Goal: Task Accomplishment & Management: Use online tool/utility

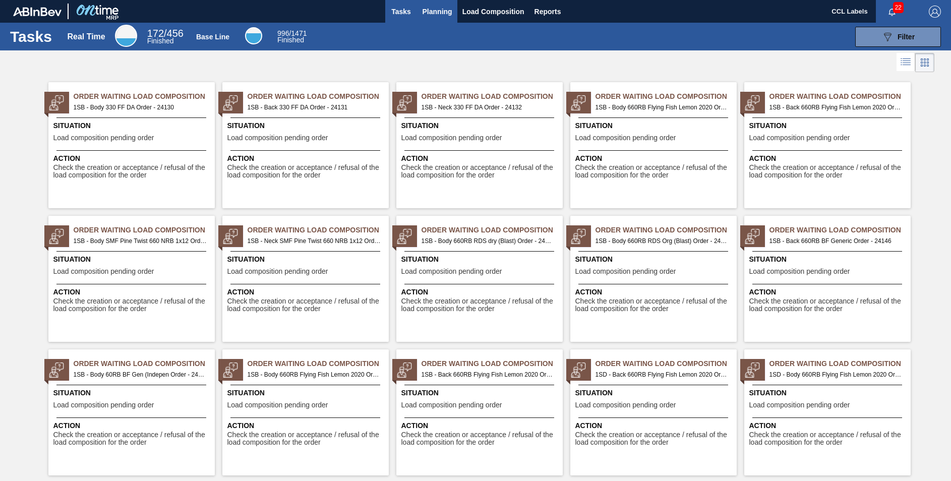
click at [430, 16] on span "Planning" at bounding box center [437, 12] width 30 height 12
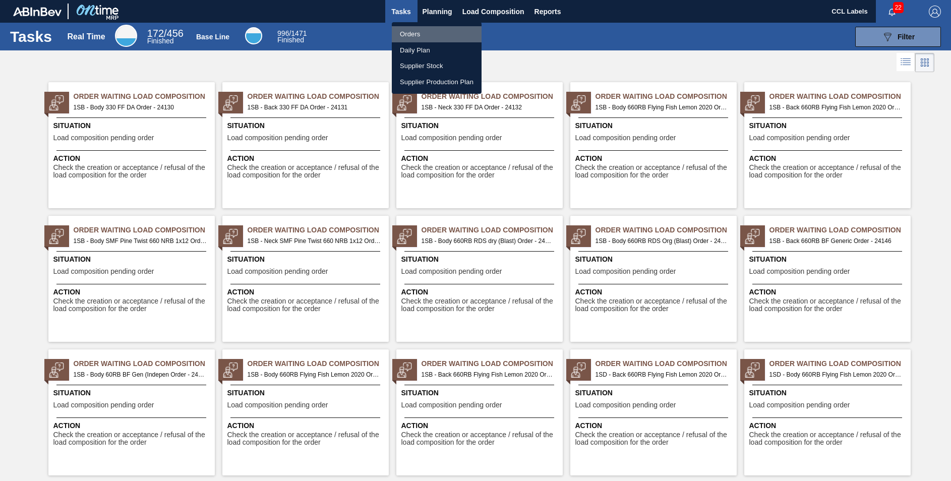
click at [422, 33] on li "Orders" at bounding box center [437, 34] width 90 height 16
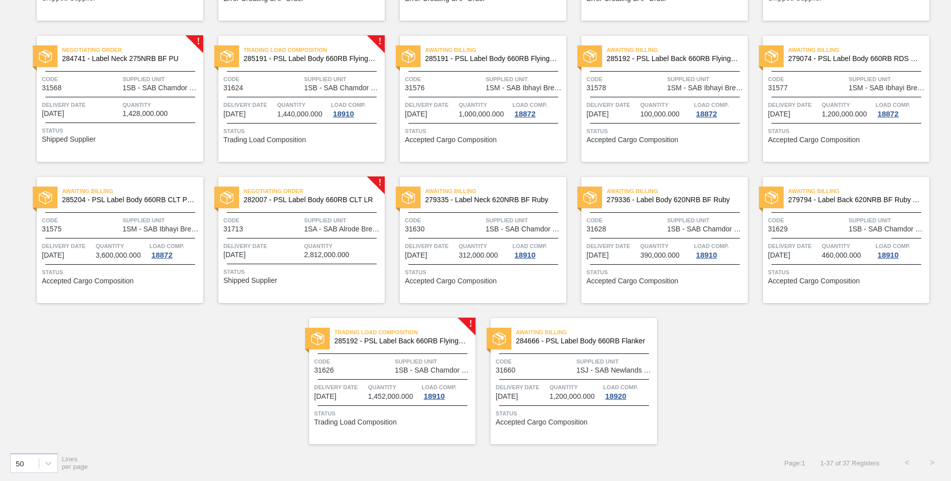
scroll to position [760, 0]
click at [321, 201] on span "282007 - PSL Label Body 660RB CLT LR" at bounding box center [310, 200] width 133 height 8
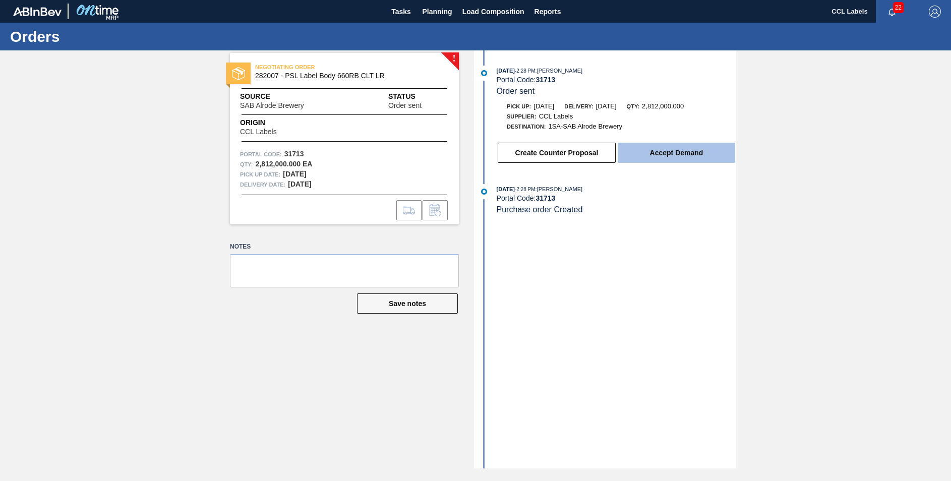
click at [674, 153] on button "Accept Demand" at bounding box center [676, 153] width 117 height 20
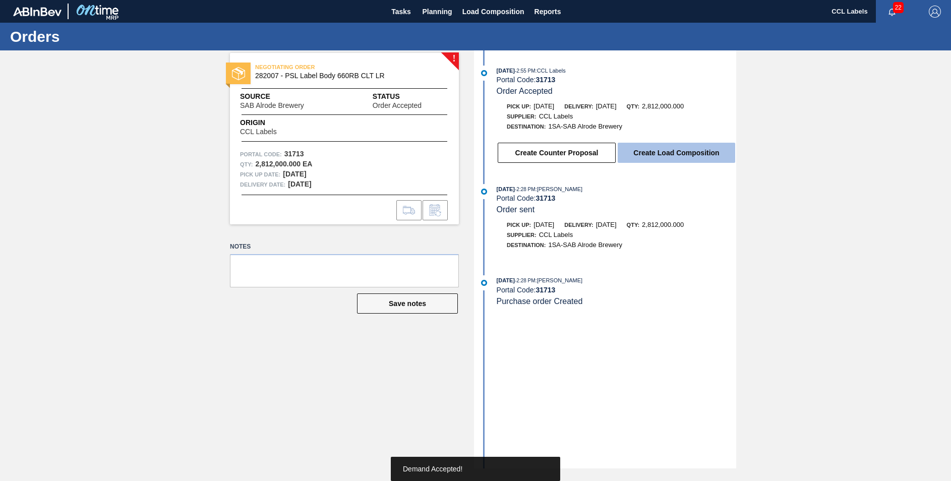
click at [670, 152] on button "Create Load Composition" at bounding box center [676, 153] width 117 height 20
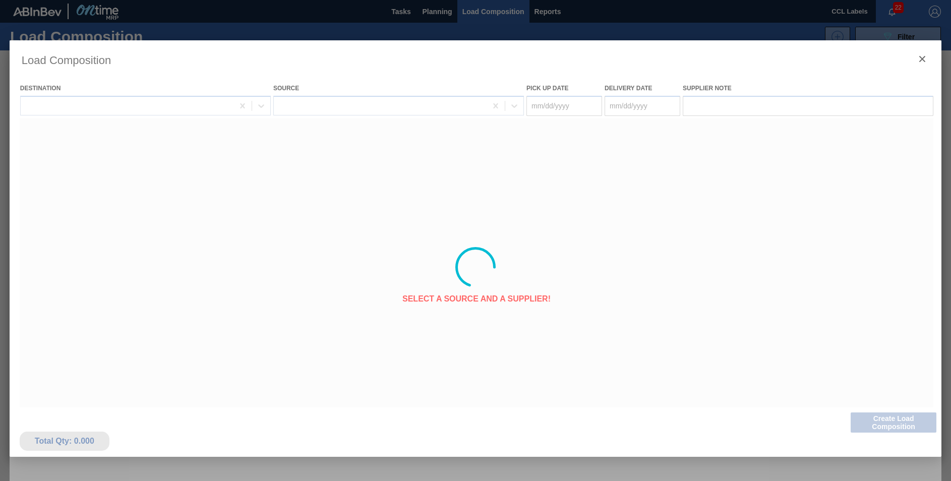
type Date "[DATE]"
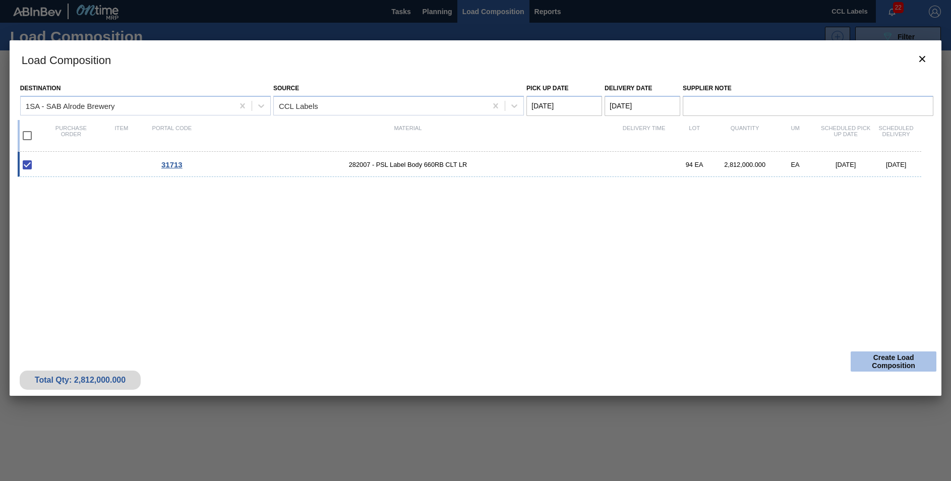
click at [891, 364] on button "Create Load Composition" at bounding box center [894, 361] width 86 height 20
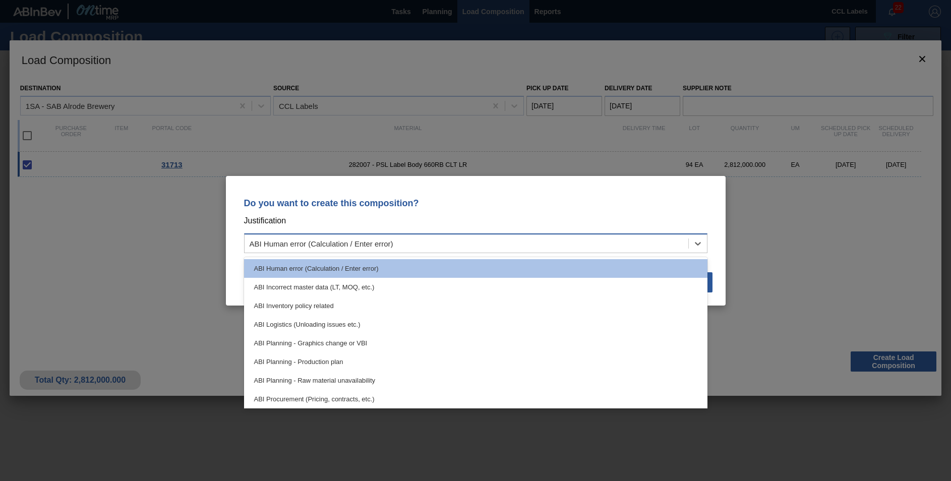
drag, startPoint x: 376, startPoint y: 247, endPoint x: 363, endPoint y: 263, distance: 20.9
click at [376, 247] on div "ABI Human error (Calculation / Enter error)" at bounding box center [322, 243] width 144 height 9
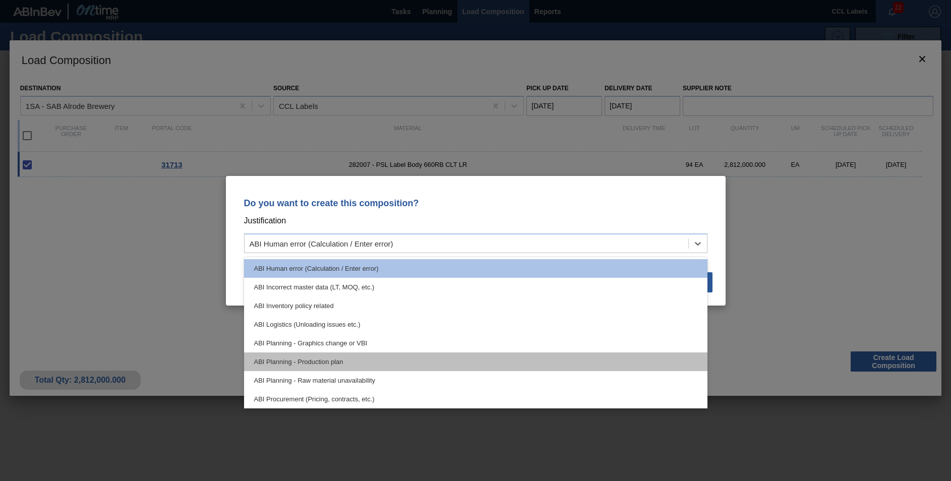
click at [347, 362] on div "ABI Planning - Production plan" at bounding box center [475, 361] width 463 height 19
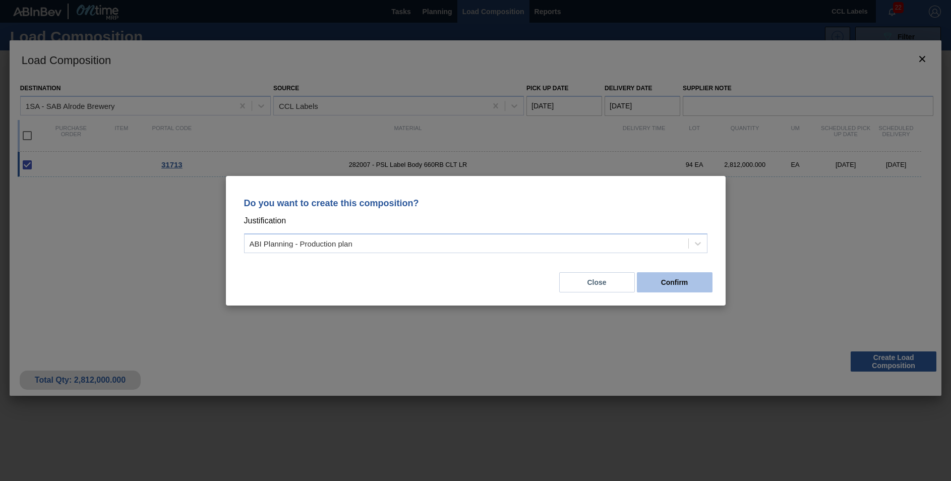
click at [677, 285] on button "Confirm" at bounding box center [675, 282] width 76 height 20
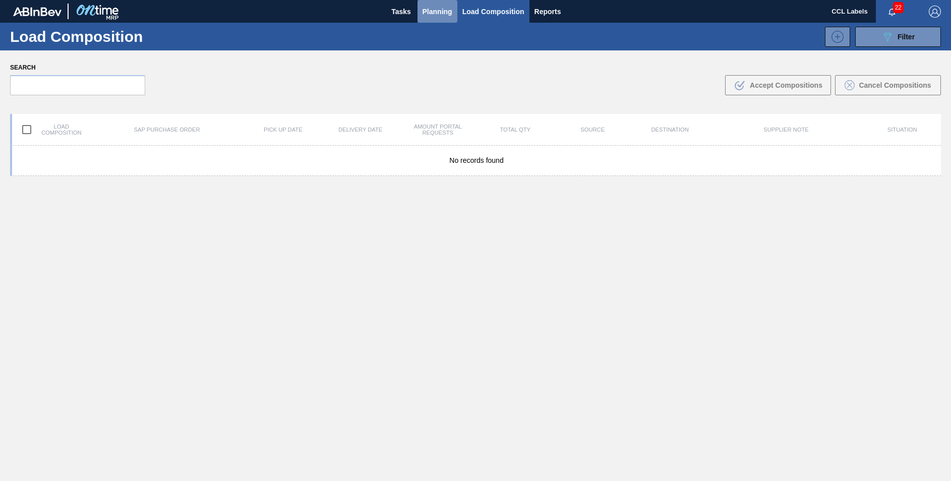
click at [447, 11] on span "Planning" at bounding box center [437, 12] width 30 height 12
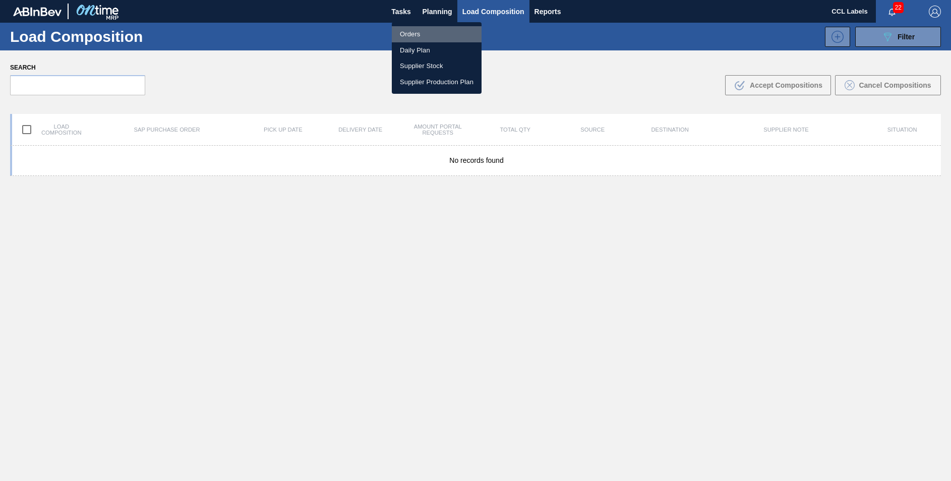
click at [413, 34] on li "Orders" at bounding box center [437, 34] width 90 height 16
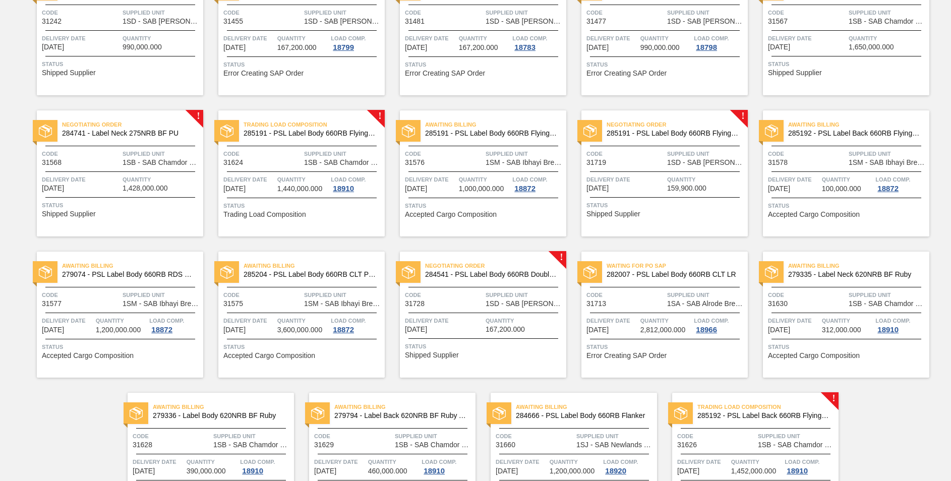
scroll to position [609, 0]
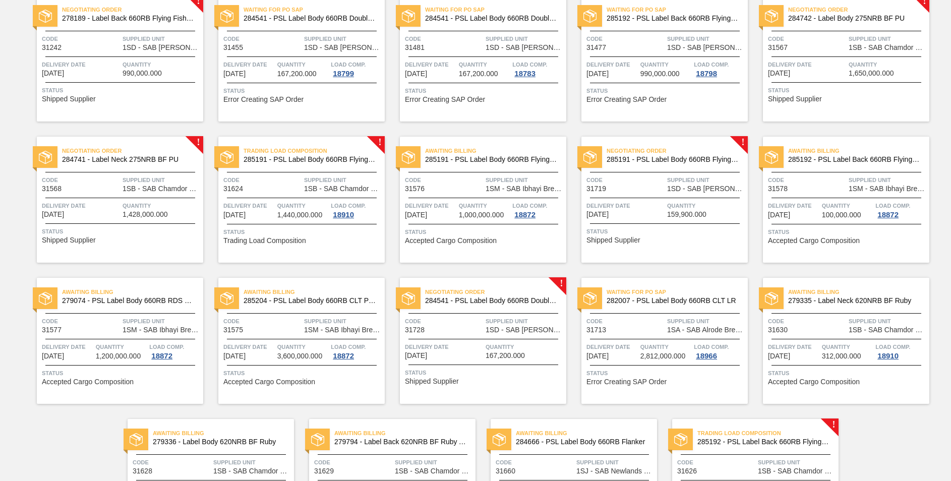
scroll to position [760, 0]
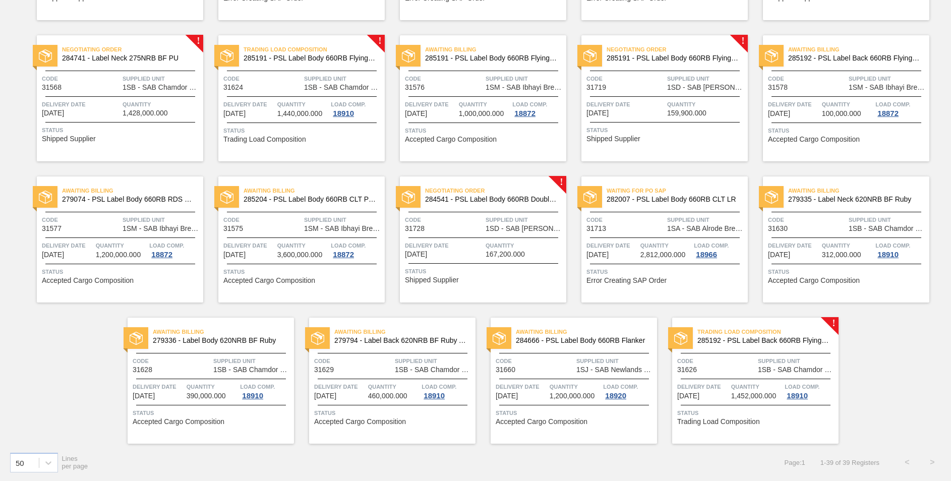
click at [506, 200] on span "284541 - PSL Label Body 660RB Double Malt 23" at bounding box center [491, 200] width 133 height 8
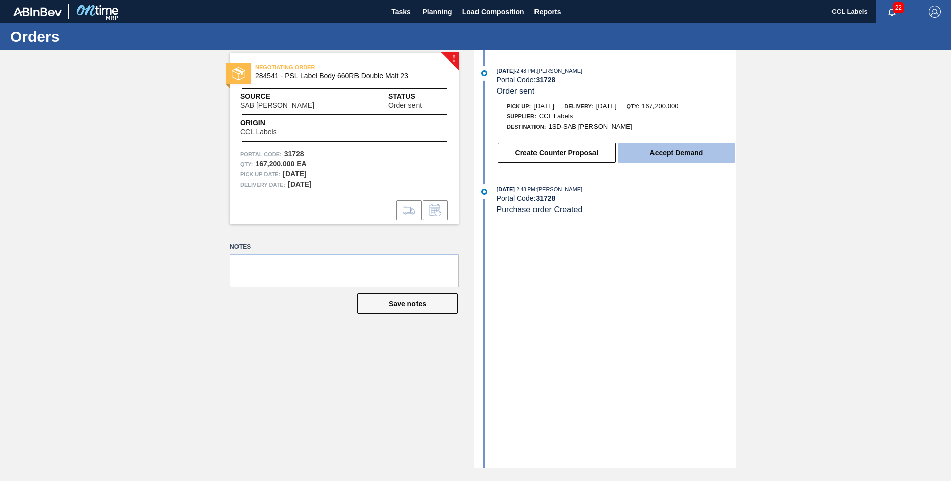
click at [691, 152] on button "Accept Demand" at bounding box center [676, 153] width 117 height 20
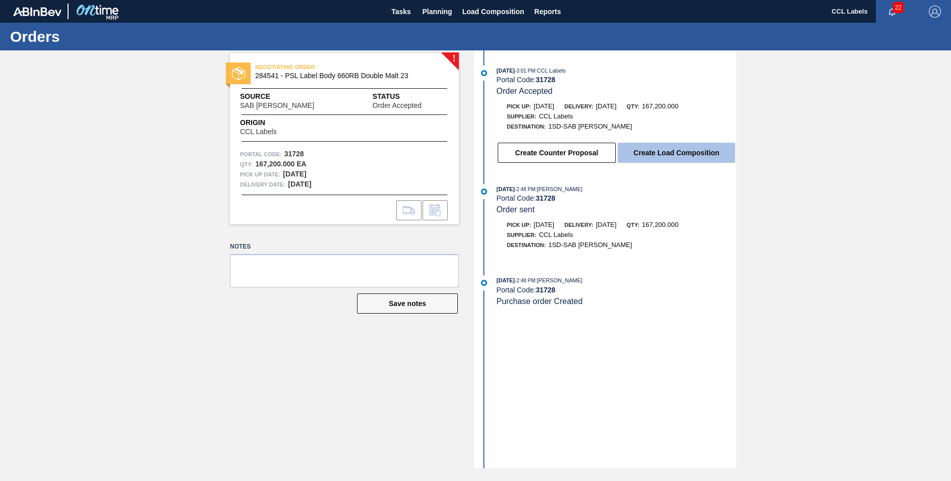
click at [698, 154] on button "Create Load Composition" at bounding box center [676, 153] width 117 height 20
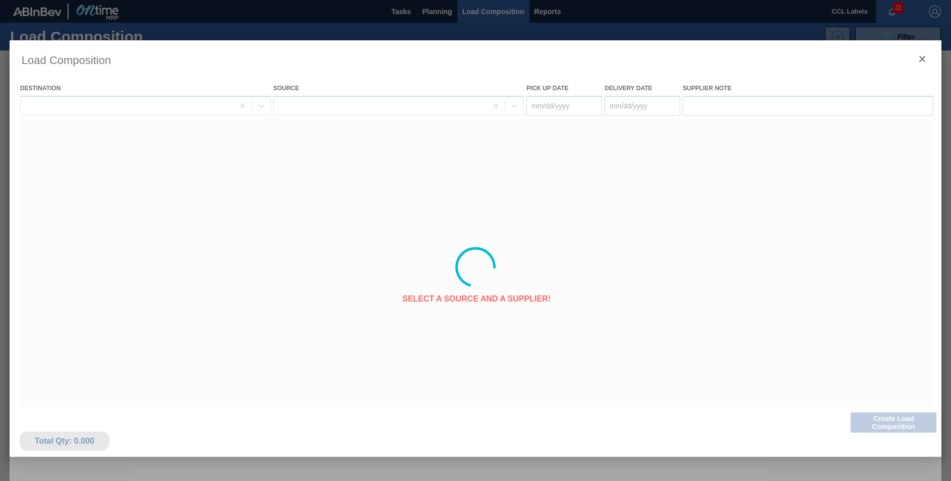
type Date "[DATE]"
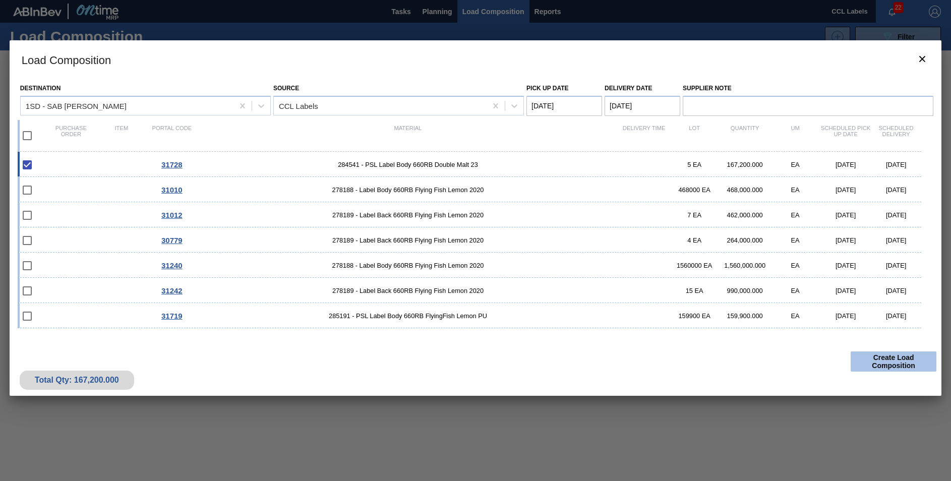
click at [864, 367] on button "Create Load Composition" at bounding box center [894, 361] width 86 height 20
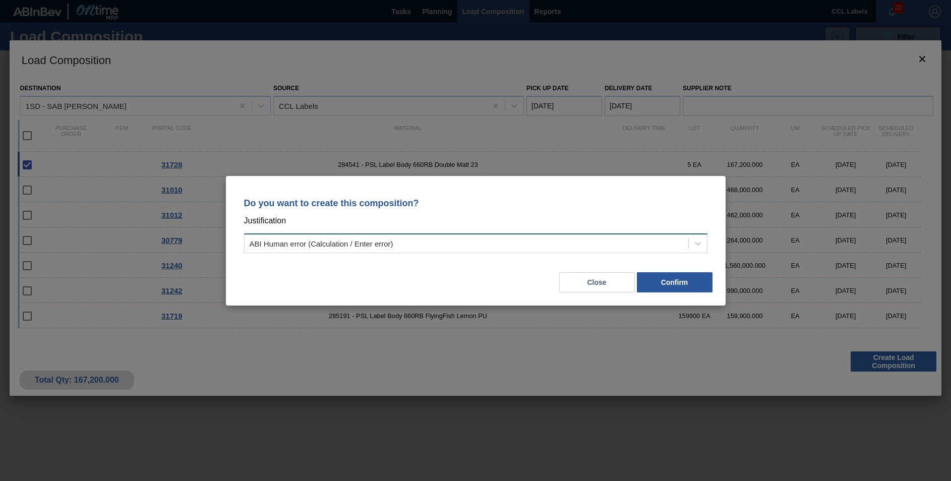
click at [473, 248] on div "ABI Human error (Calculation / Enter error)" at bounding box center [467, 243] width 444 height 15
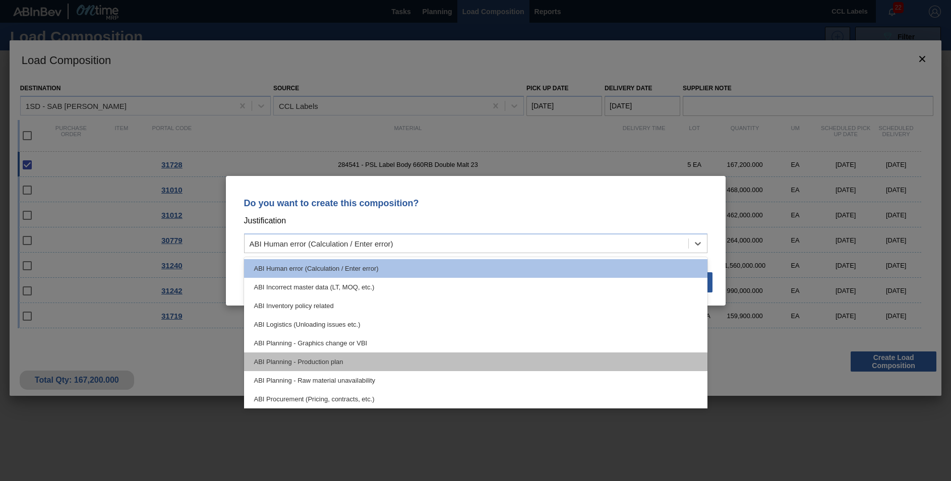
drag, startPoint x: 330, startPoint y: 358, endPoint x: 401, endPoint y: 359, distance: 71.6
click at [330, 359] on div "ABI Planning - Production plan" at bounding box center [475, 361] width 463 height 19
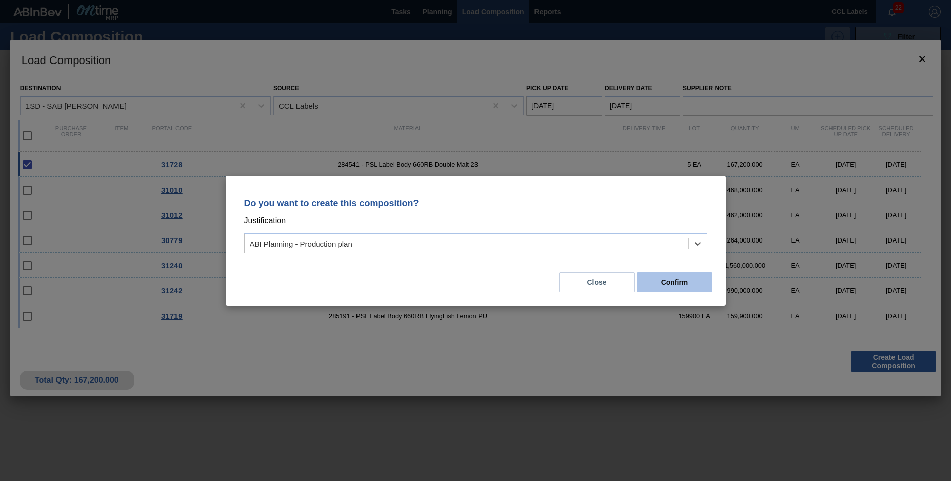
click at [671, 284] on button "Confirm" at bounding box center [675, 282] width 76 height 20
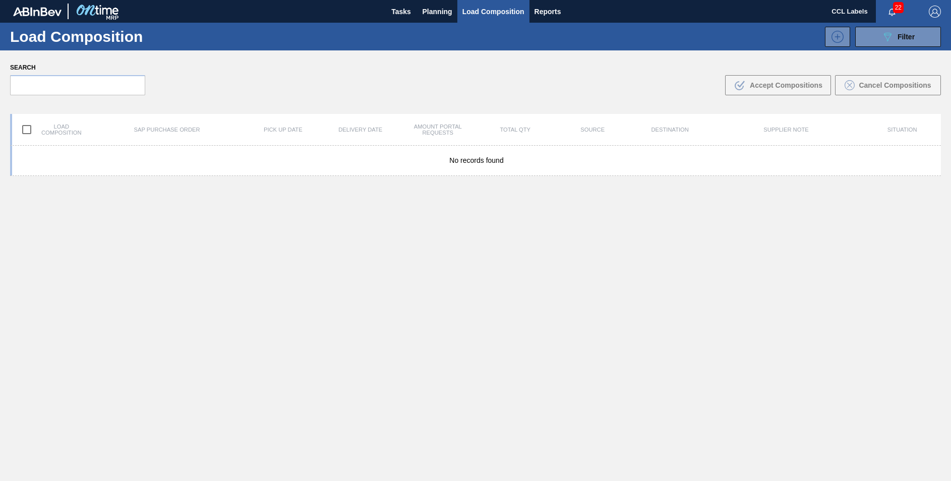
drag, startPoint x: 424, startPoint y: 7, endPoint x: 432, endPoint y: 29, distance: 22.8
click at [424, 7] on span "Planning" at bounding box center [437, 12] width 30 height 12
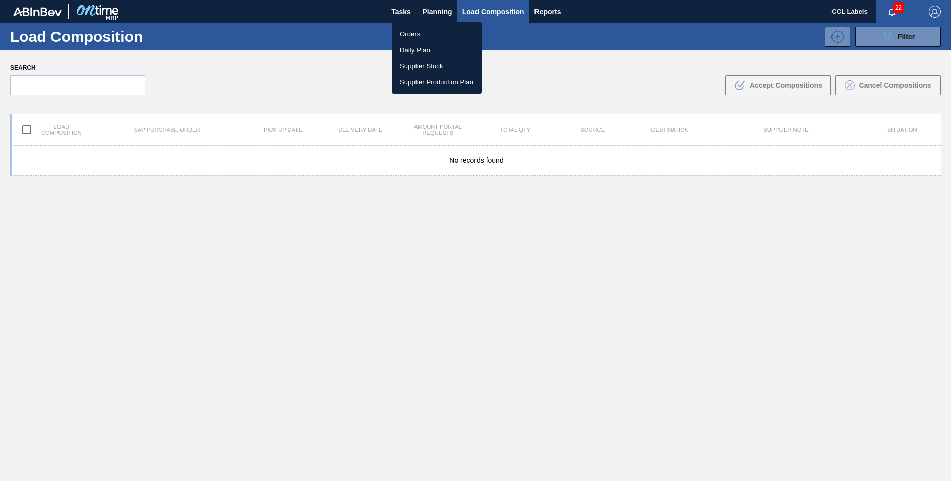
click at [419, 32] on li "Orders" at bounding box center [437, 34] width 90 height 16
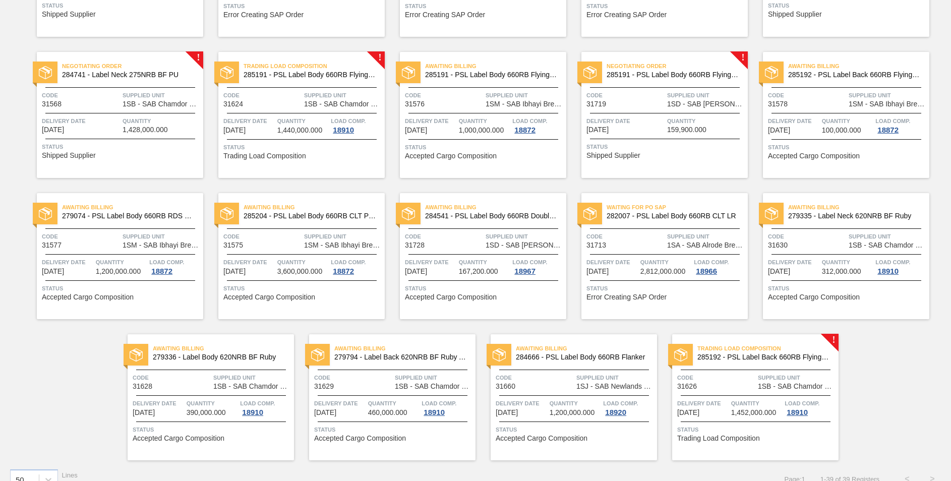
scroll to position [760, 0]
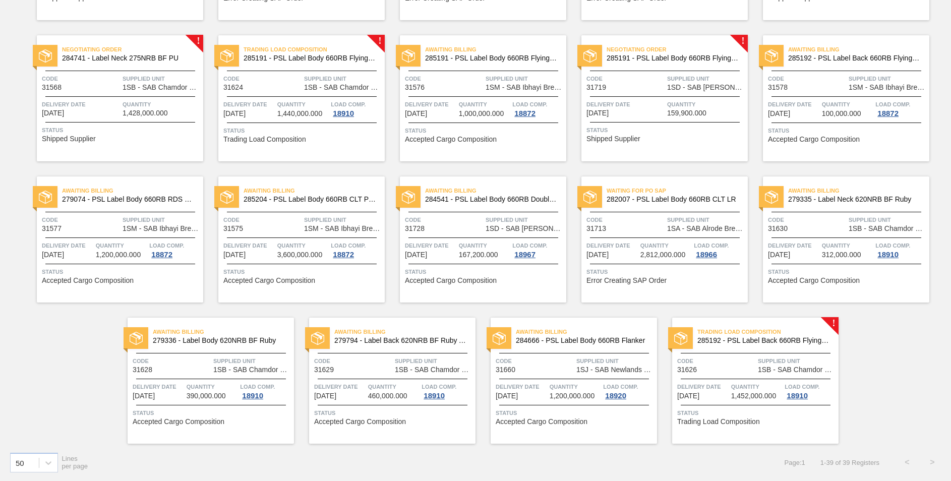
click at [719, 195] on span "Waiting for PO SAP" at bounding box center [676, 191] width 141 height 10
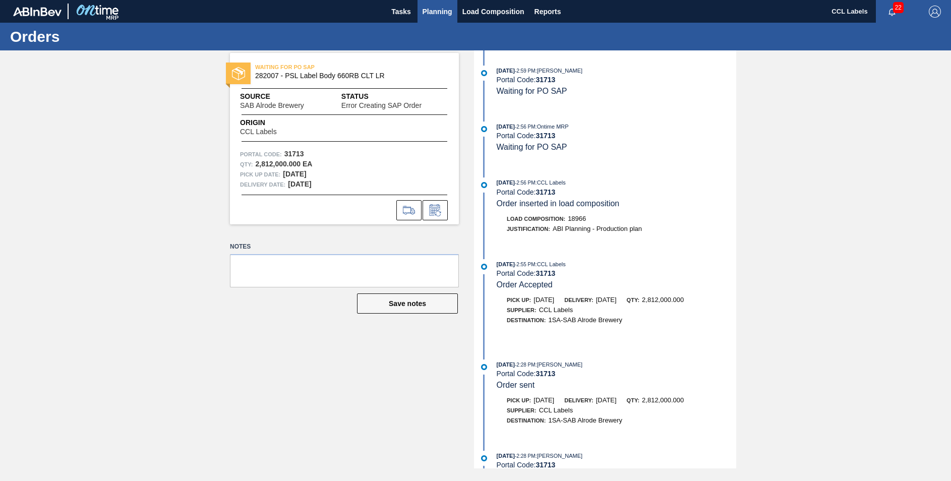
click at [440, 11] on span "Planning" at bounding box center [437, 12] width 30 height 12
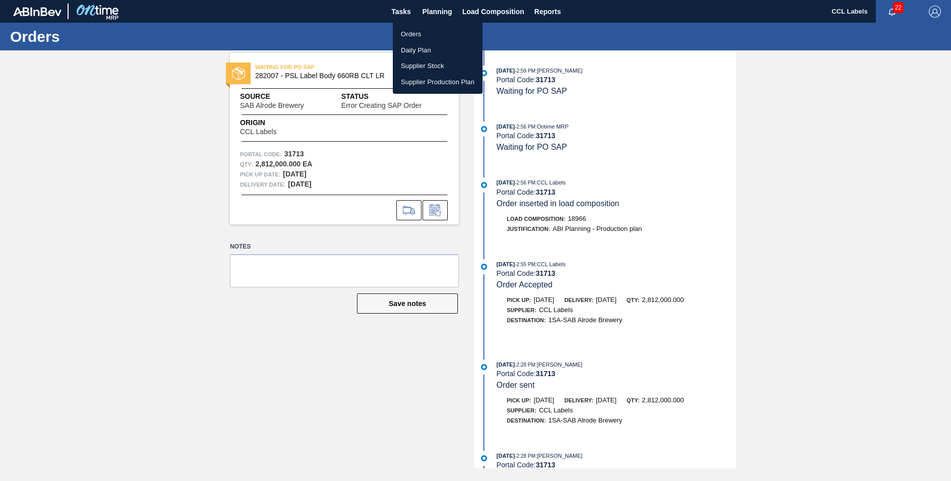
click at [411, 33] on li "Orders" at bounding box center [438, 34] width 90 height 16
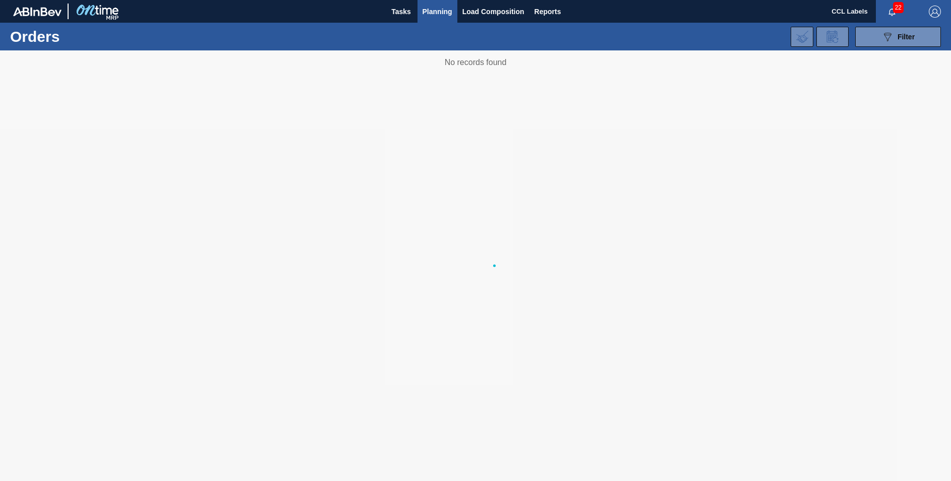
drag, startPoint x: 413, startPoint y: 36, endPoint x: 419, endPoint y: 44, distance: 10.1
click at [412, 36] on div "089F7B8B-B2A5-4AFE-B5C0-19BA573D28AC Filter Portal Order Code PO SAP Code Step …" at bounding box center [552, 37] width 785 height 30
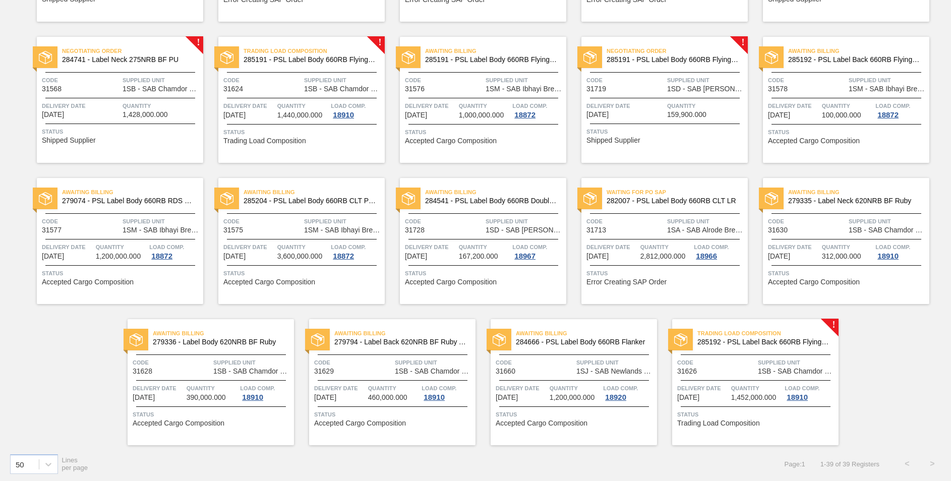
scroll to position [760, 0]
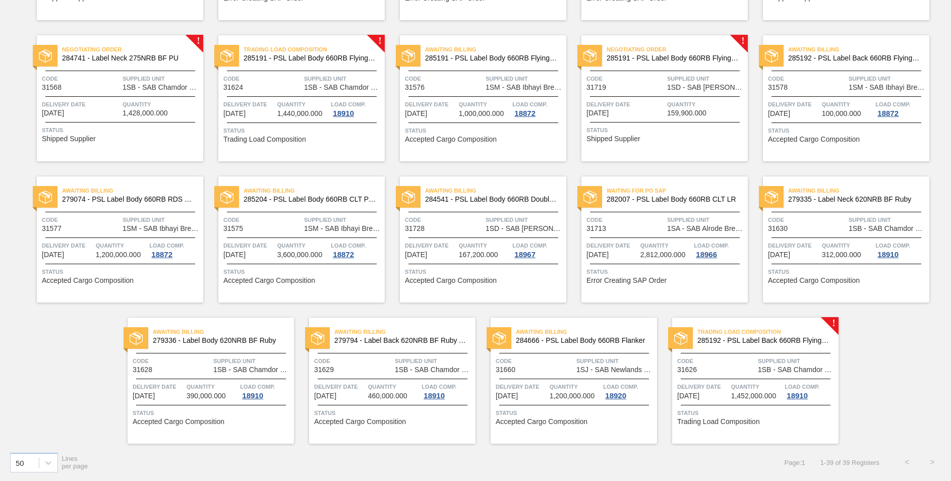
click at [482, 200] on span "284541 - PSL Label Body 660RB Double Malt 23" at bounding box center [491, 200] width 133 height 8
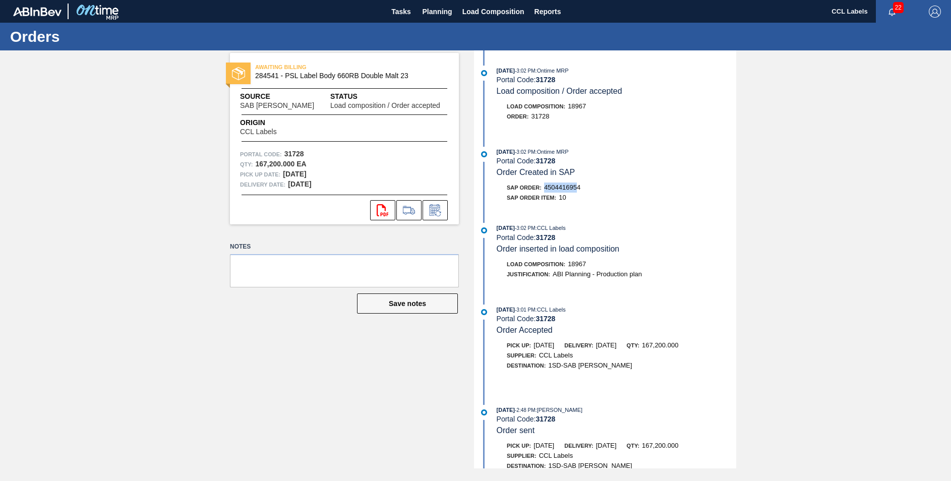
drag, startPoint x: 579, startPoint y: 188, endPoint x: 550, endPoint y: 187, distance: 29.7
click at [549, 187] on span "4504416954" at bounding box center [562, 188] width 36 height 8
drag, startPoint x: 550, startPoint y: 187, endPoint x: 544, endPoint y: 189, distance: 5.3
click at [544, 189] on div "SAP Order: 4504416954" at bounding box center [616, 188] width 239 height 10
drag, startPoint x: 544, startPoint y: 189, endPoint x: 557, endPoint y: 188, distance: 12.1
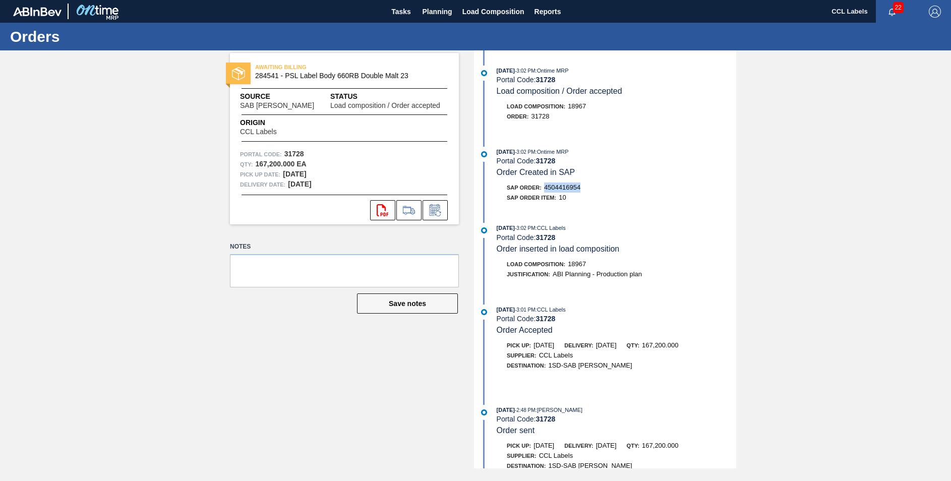
copy span "4504416954"
click at [445, 8] on span "Planning" at bounding box center [437, 12] width 30 height 12
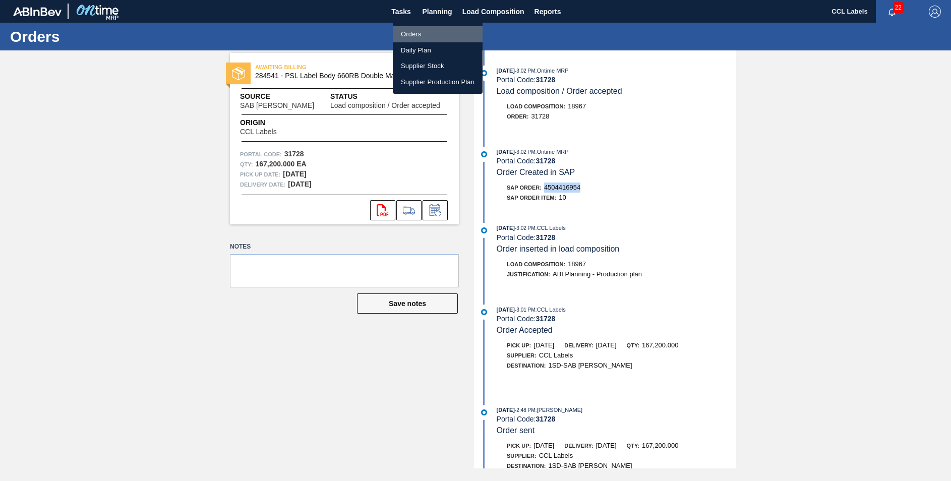
click at [409, 33] on li "Orders" at bounding box center [438, 34] width 90 height 16
click at [408, 34] on li "Orders" at bounding box center [438, 34] width 90 height 16
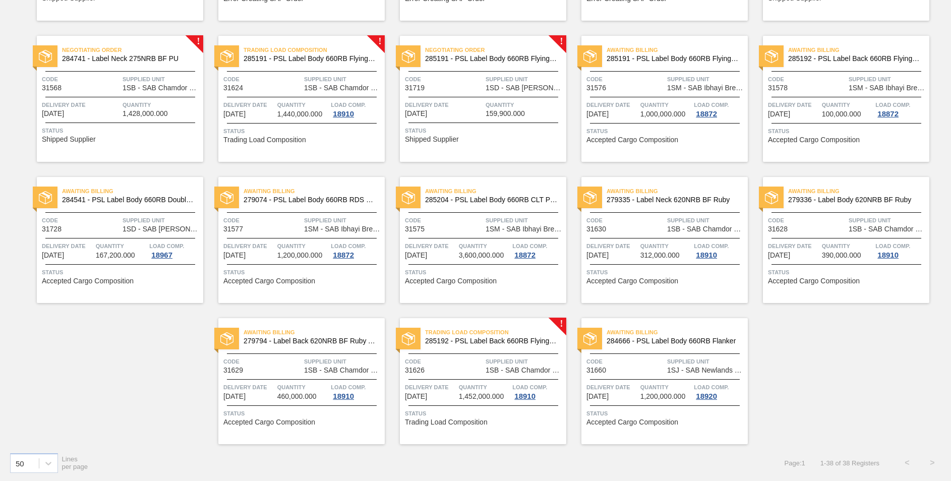
scroll to position [760, 0]
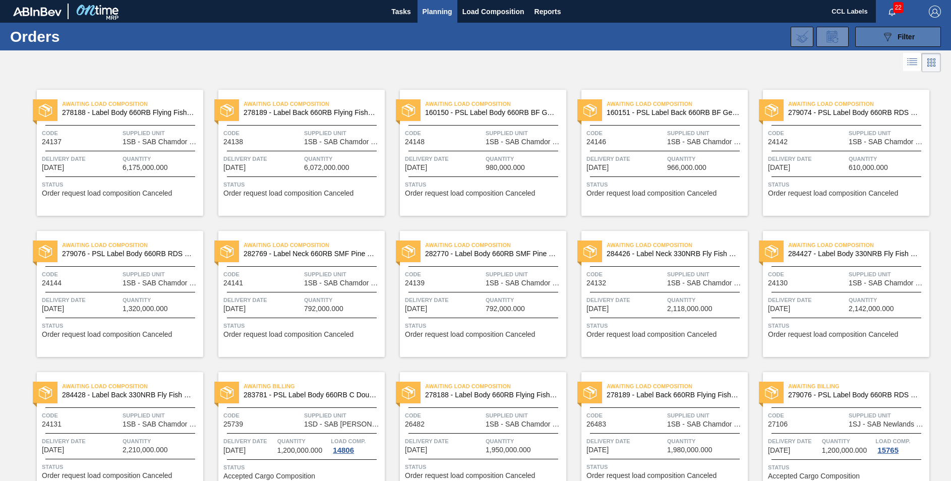
click at [887, 34] on icon "089F7B8B-B2A5-4AFE-B5C0-19BA573D28AC" at bounding box center [887, 37] width 12 height 12
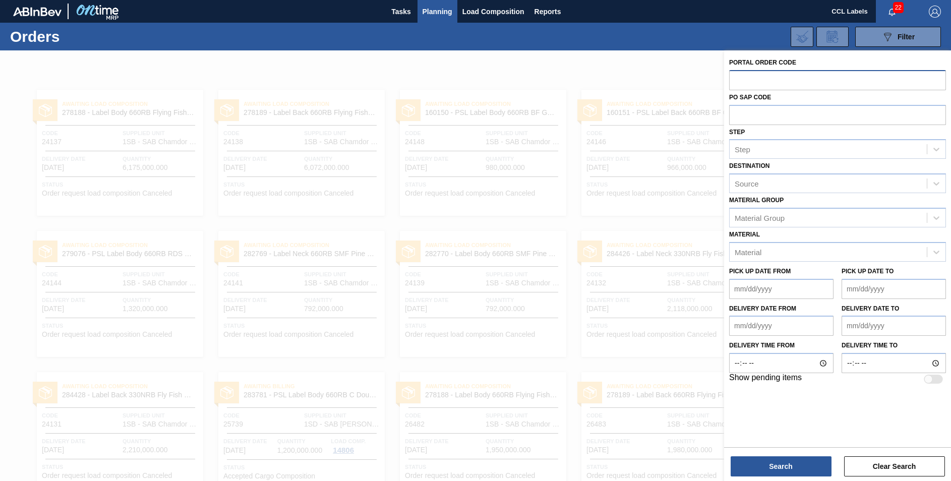
click at [774, 84] on input "text" at bounding box center [837, 79] width 217 height 19
type input "31730"
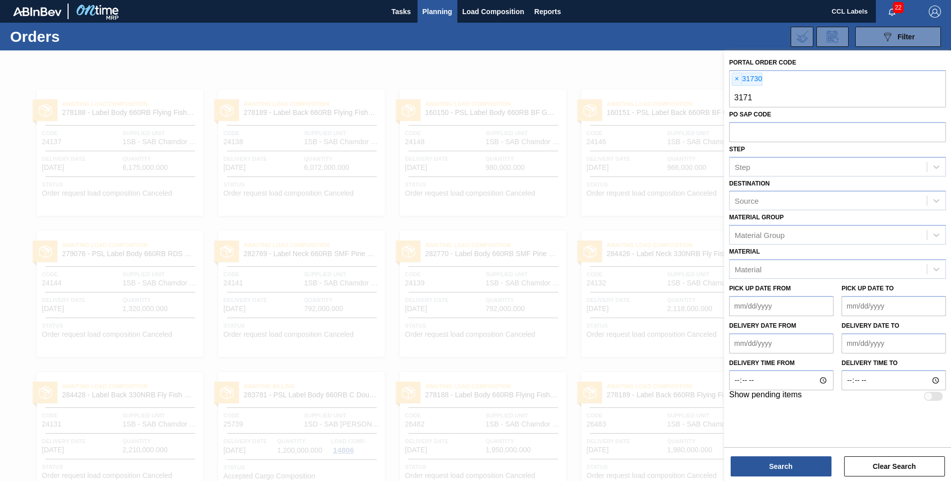
type input "31713"
click at [784, 471] on button "Search" at bounding box center [781, 466] width 101 height 20
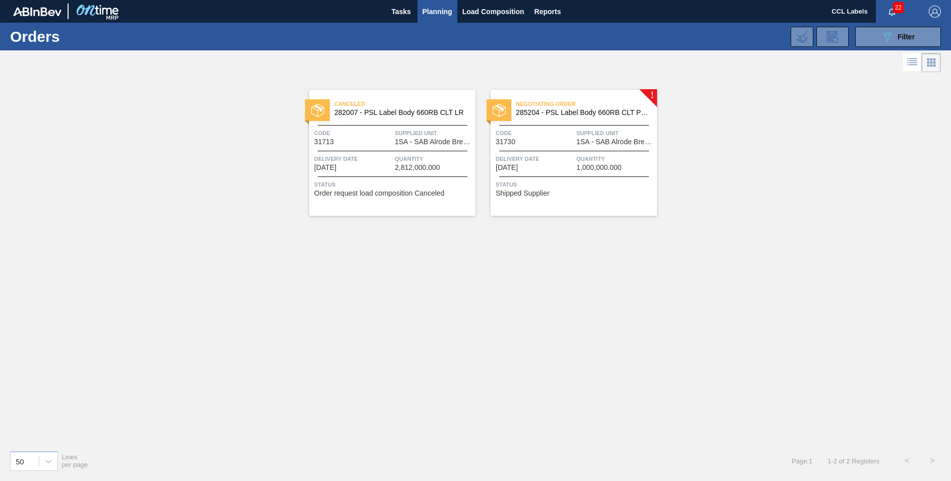
click at [575, 113] on span "285204 - PSL Label Body 660RB CLT PU 25" at bounding box center [582, 113] width 133 height 8
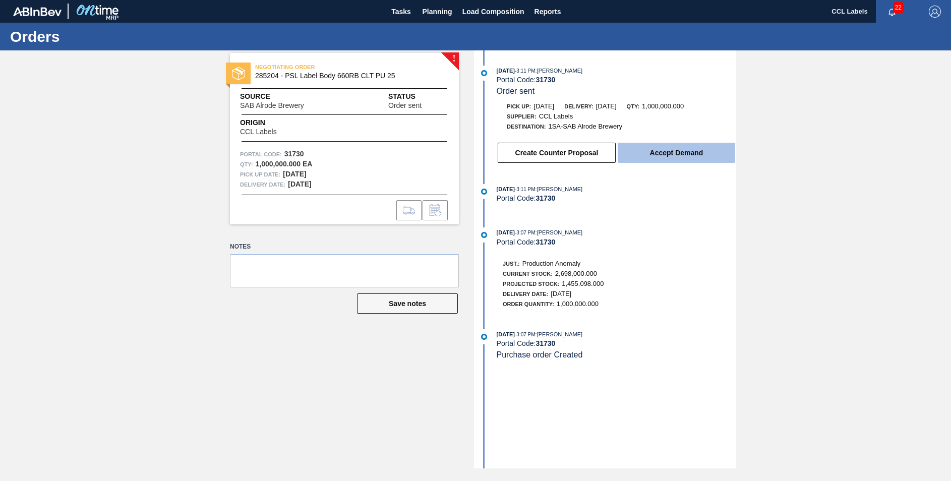
click at [675, 148] on button "Accept Demand" at bounding box center [676, 153] width 117 height 20
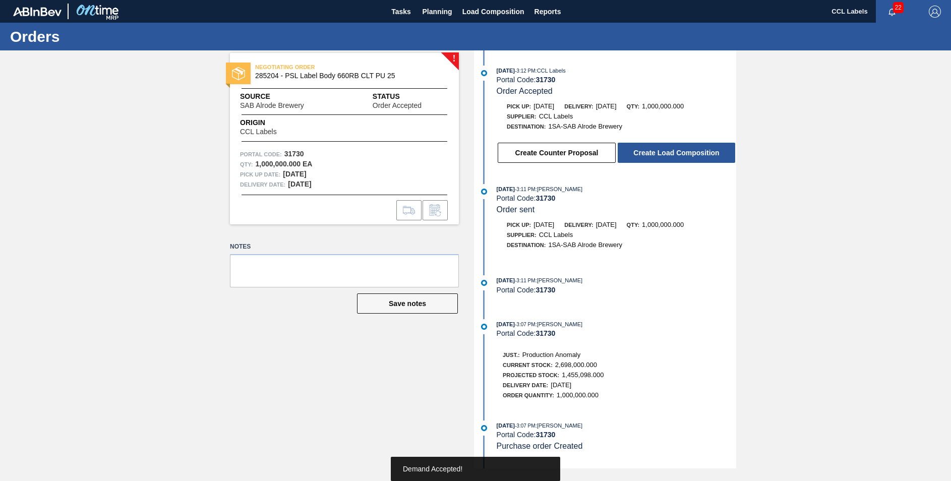
drag, startPoint x: 658, startPoint y: 154, endPoint x: 0, endPoint y: 9, distance: 673.8
click at [658, 154] on button "Create Load Composition" at bounding box center [676, 153] width 117 height 20
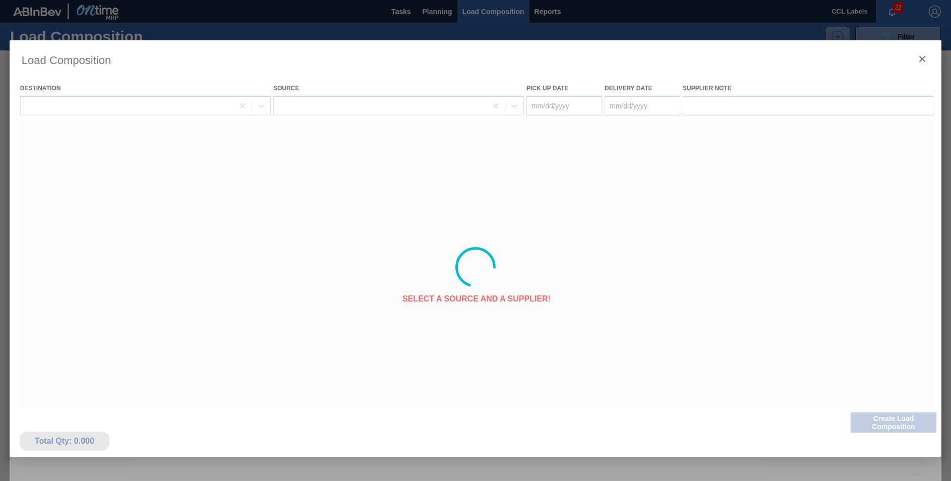
type Date "[DATE]"
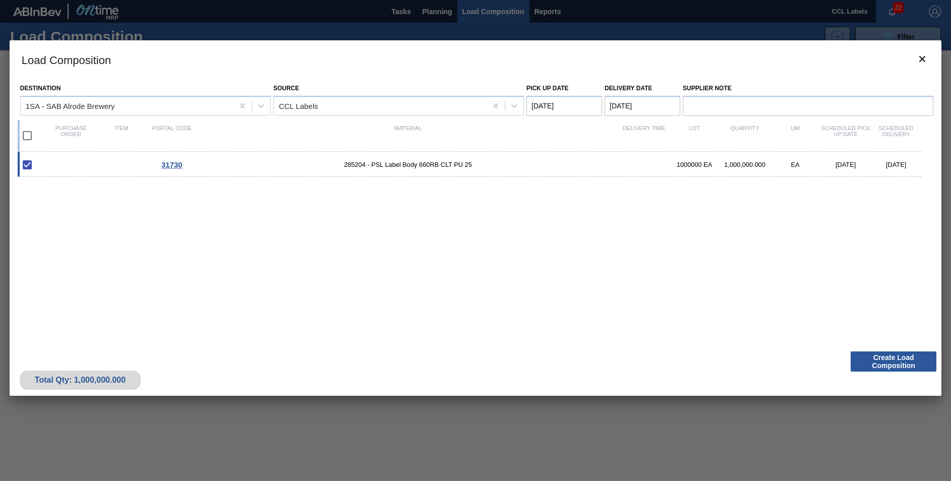
click at [625, 110] on Date "[DATE]" at bounding box center [642, 106] width 76 height 20
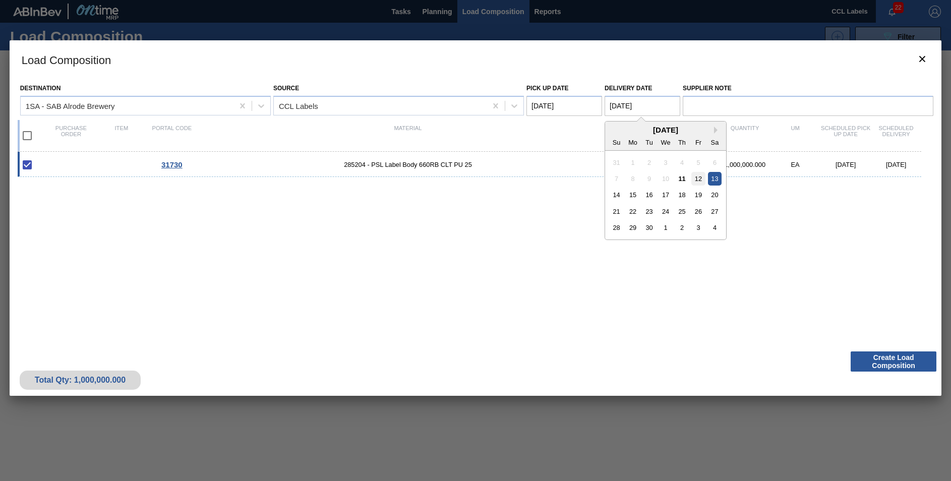
click at [694, 177] on div "12" at bounding box center [698, 179] width 14 height 14
type Date "[DATE]"
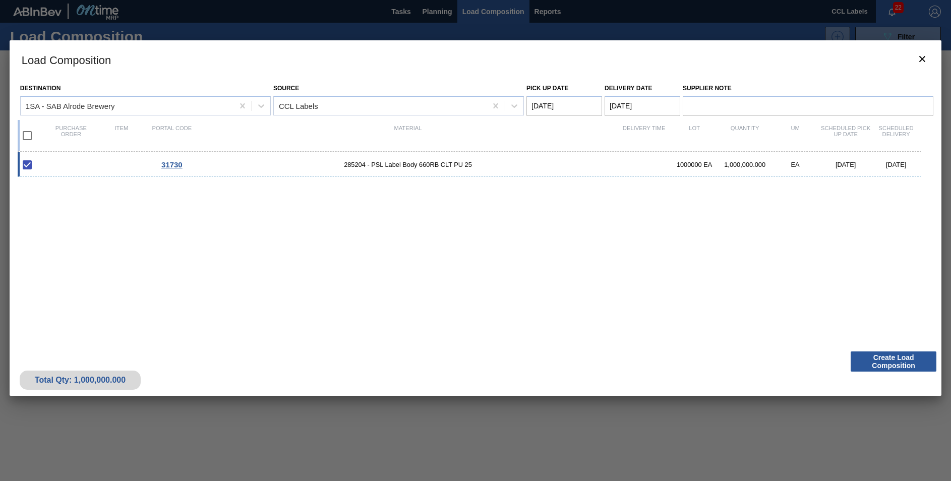
click at [481, 332] on div "31730 285204 - PSL Label Body 660RB CLT PU 25 1000000 EA 1,000,000.000 EA 09/12…" at bounding box center [474, 243] width 912 height 183
click at [915, 368] on button "Create Load Composition" at bounding box center [894, 361] width 86 height 20
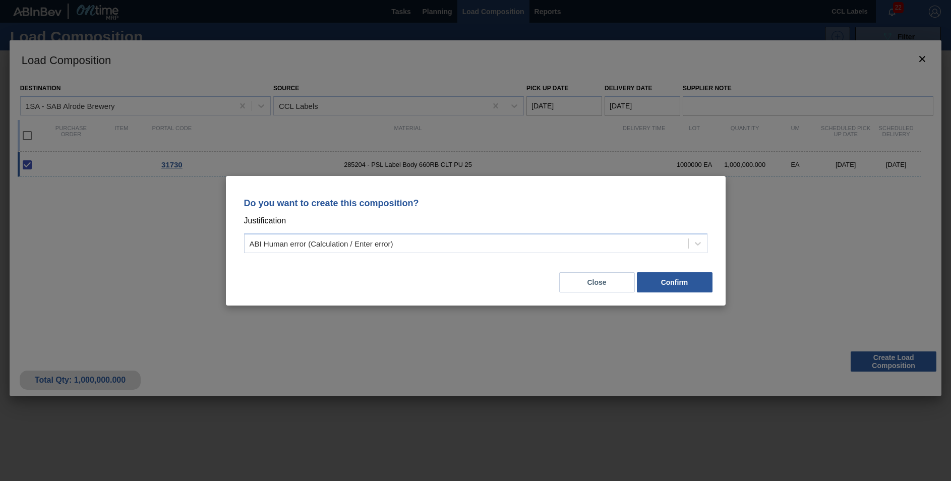
click at [284, 232] on div "Do you want to create this composition? Justification ABI Human error (Calculat…" at bounding box center [475, 223] width 475 height 71
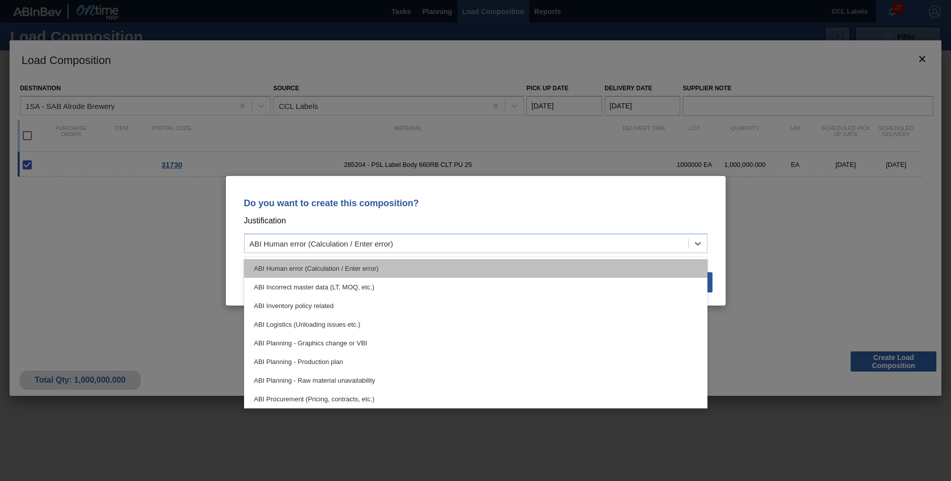
drag, startPoint x: 284, startPoint y: 244, endPoint x: 300, endPoint y: 259, distance: 22.5
click at [284, 245] on div "ABI Human error (Calculation / Enter error)" at bounding box center [322, 243] width 144 height 9
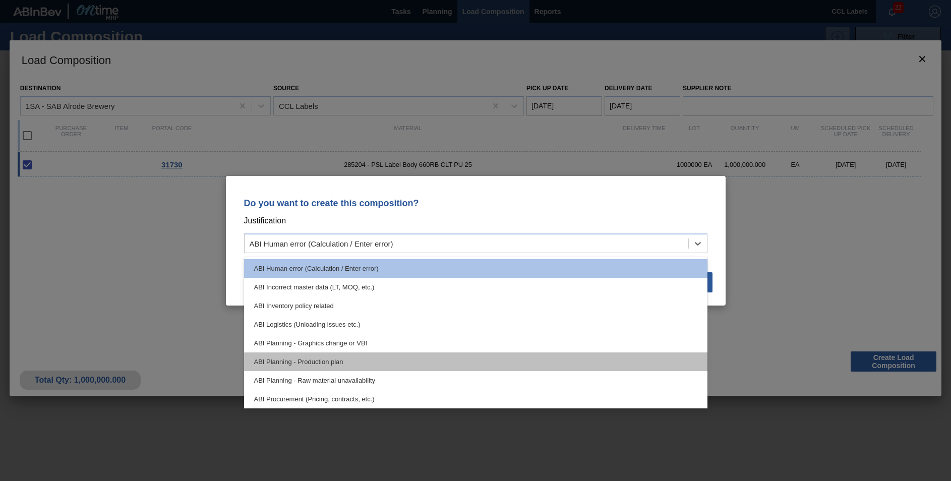
drag, startPoint x: 316, startPoint y: 363, endPoint x: 524, endPoint y: 374, distance: 208.0
click at [317, 363] on div "ABI Planning - Production plan" at bounding box center [475, 361] width 463 height 19
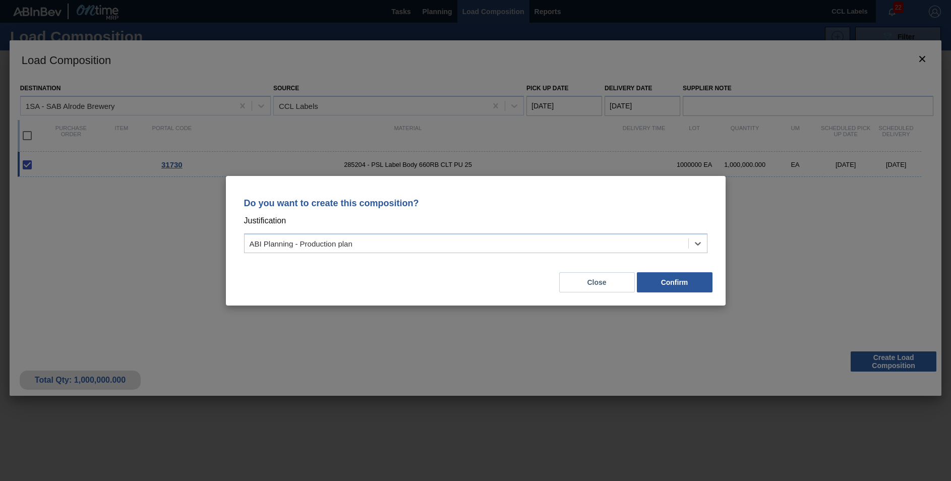
drag, startPoint x: 665, startPoint y: 285, endPoint x: 291, endPoint y: 16, distance: 460.9
click at [663, 283] on button "Confirm" at bounding box center [675, 282] width 76 height 20
